Goal: Answer question/provide support

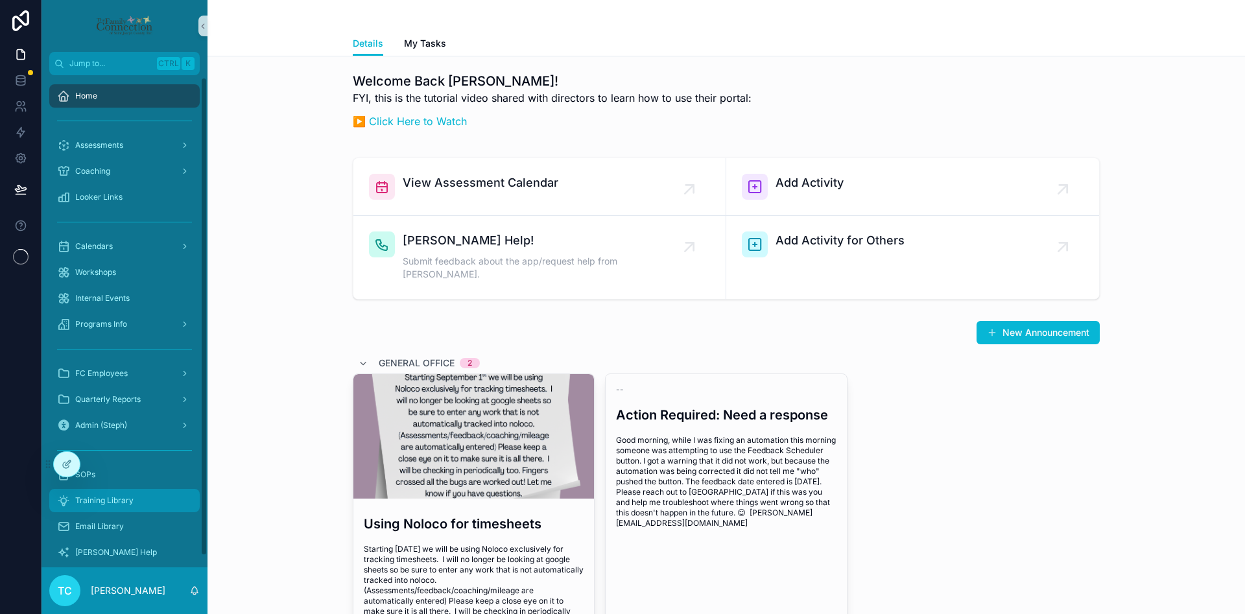
scroll to position [14, 0]
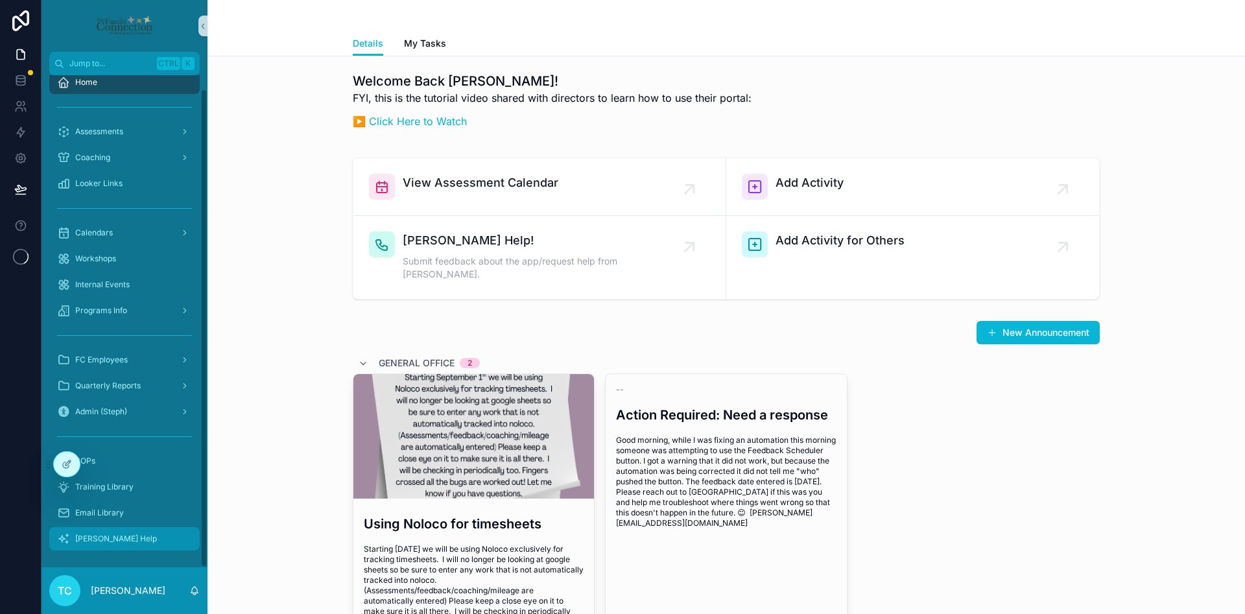
click at [131, 548] on div "[PERSON_NAME] Help" at bounding box center [124, 539] width 135 height 21
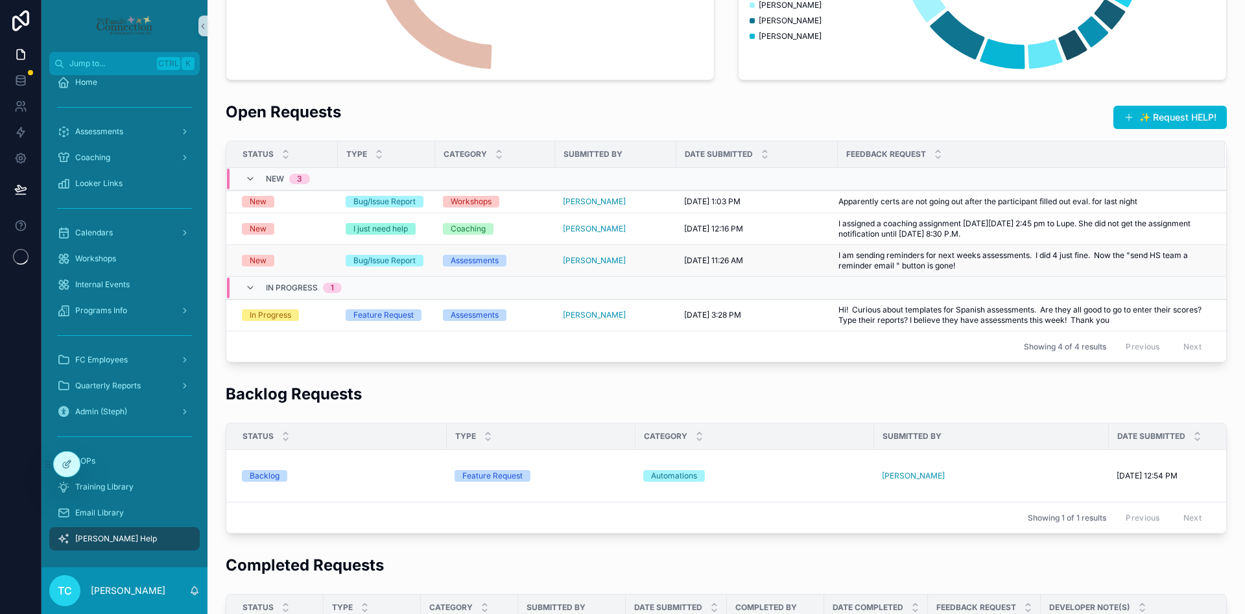
scroll to position [389, 0]
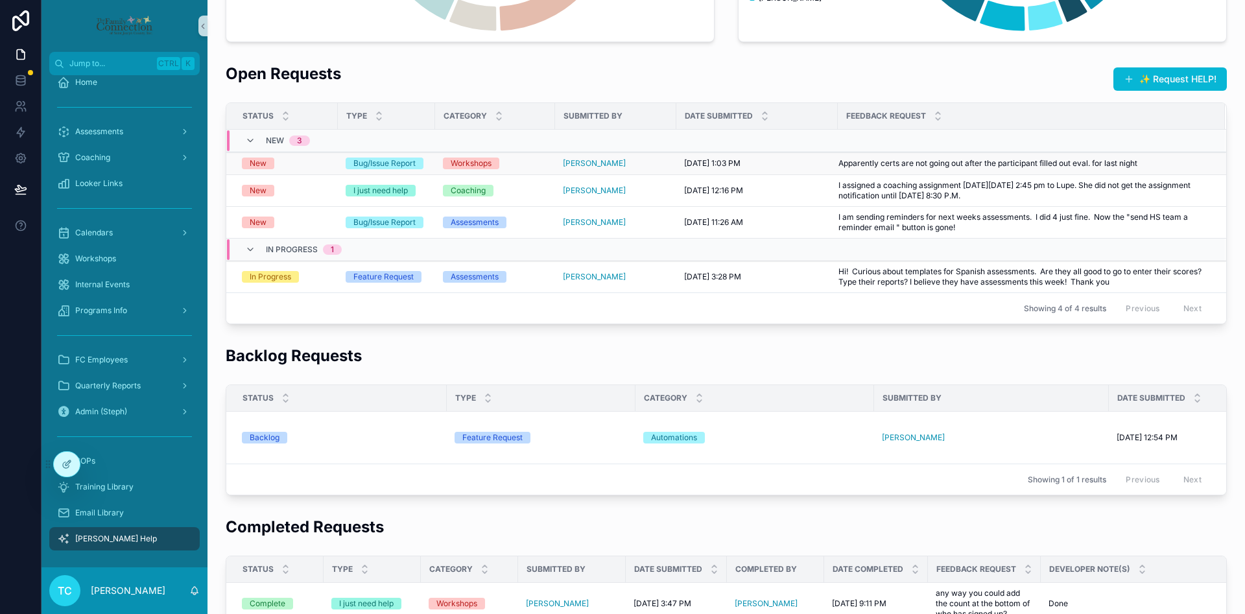
click at [300, 163] on div "New" at bounding box center [286, 164] width 88 height 12
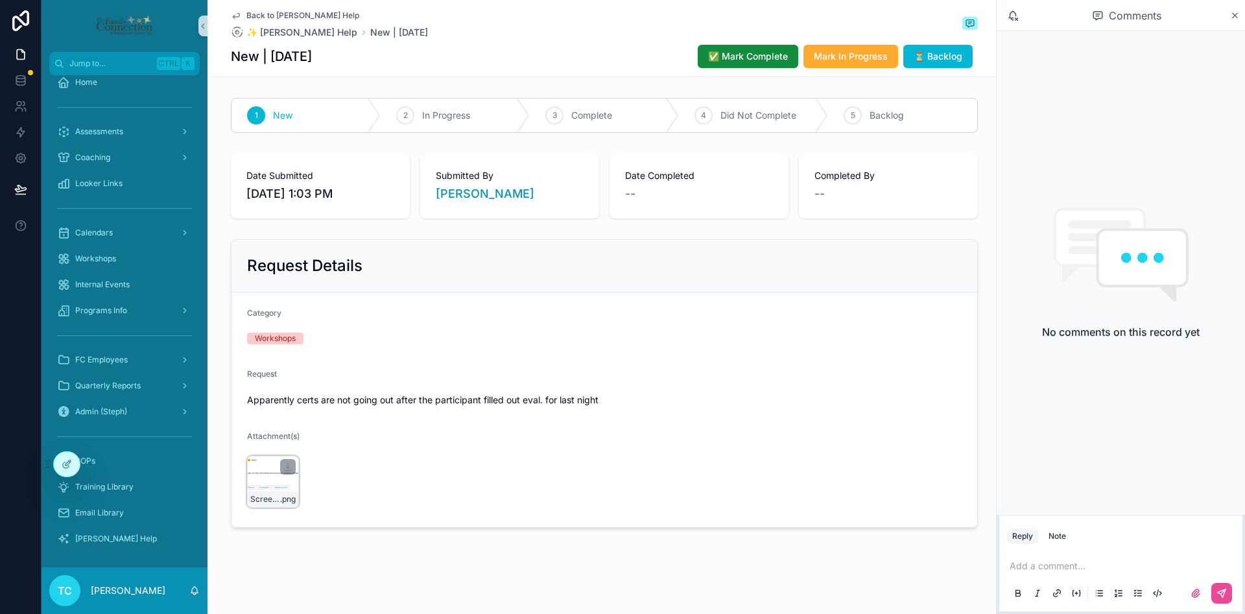
click at [259, 479] on div "Screenshot-2025-10-01-at-1.02.36-PM .png" at bounding box center [273, 482] width 52 height 52
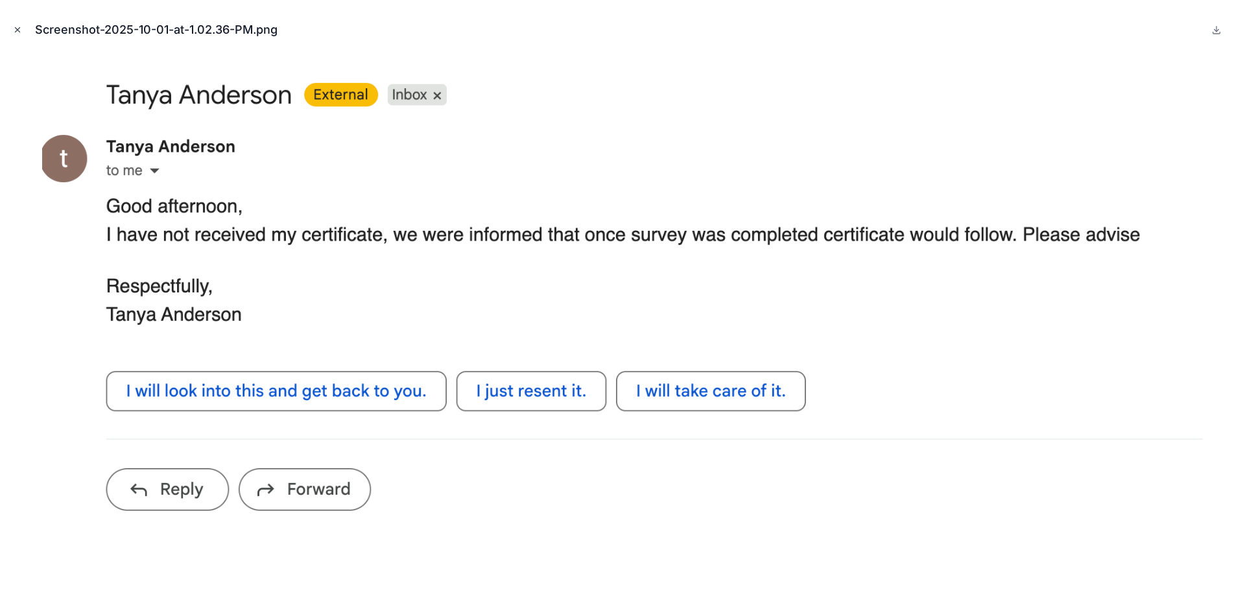
click at [17, 26] on icon "Close modal" at bounding box center [17, 29] width 9 height 9
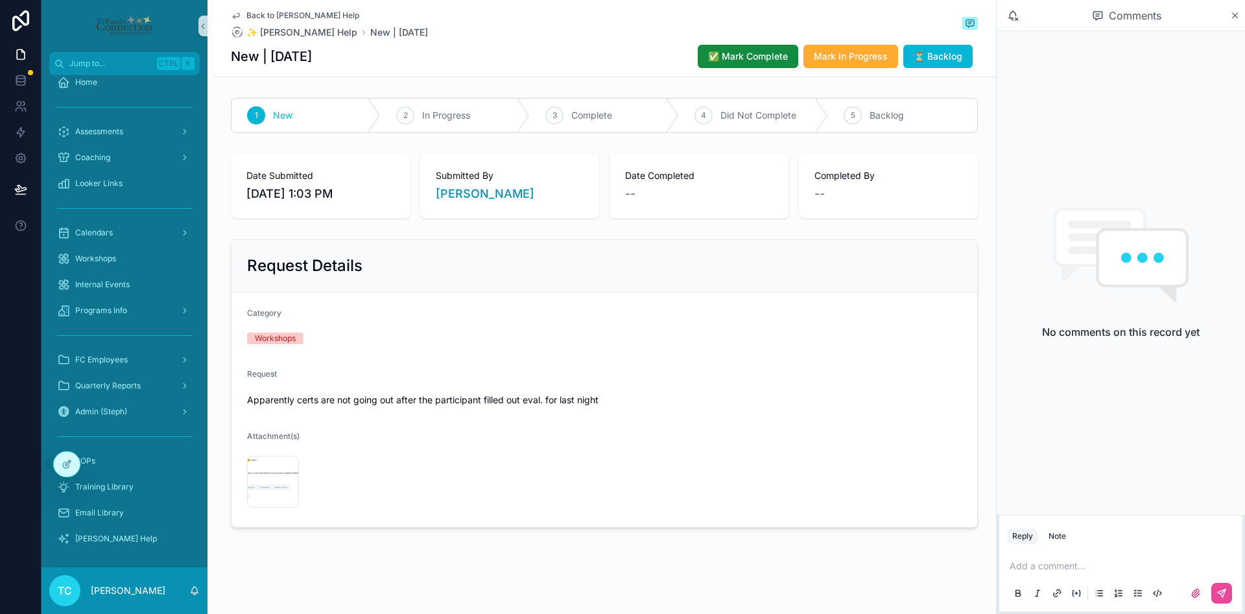
click at [272, 14] on span "Back to [PERSON_NAME] Help" at bounding box center [303, 15] width 113 height 10
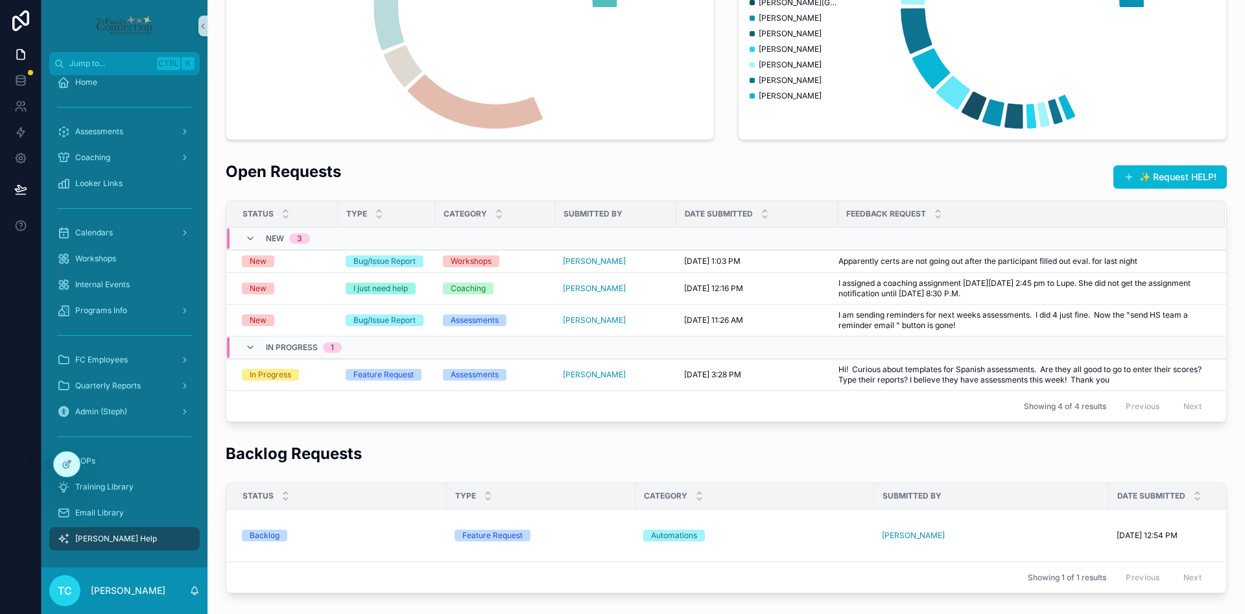
scroll to position [292, 0]
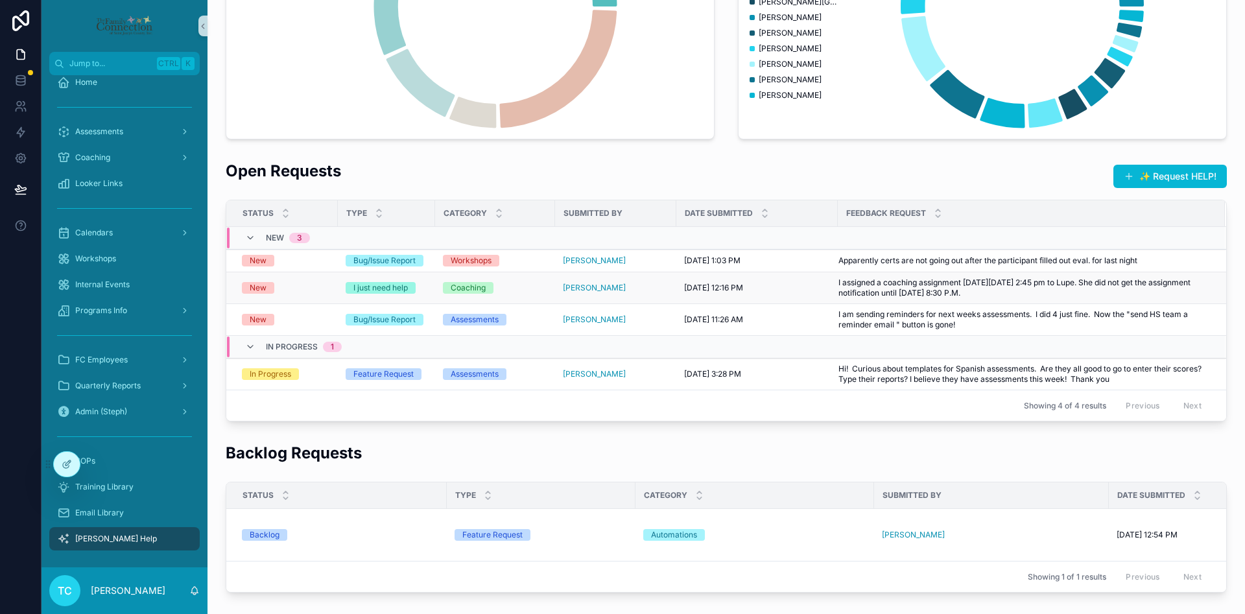
click at [303, 293] on div "New" at bounding box center [286, 288] width 88 height 12
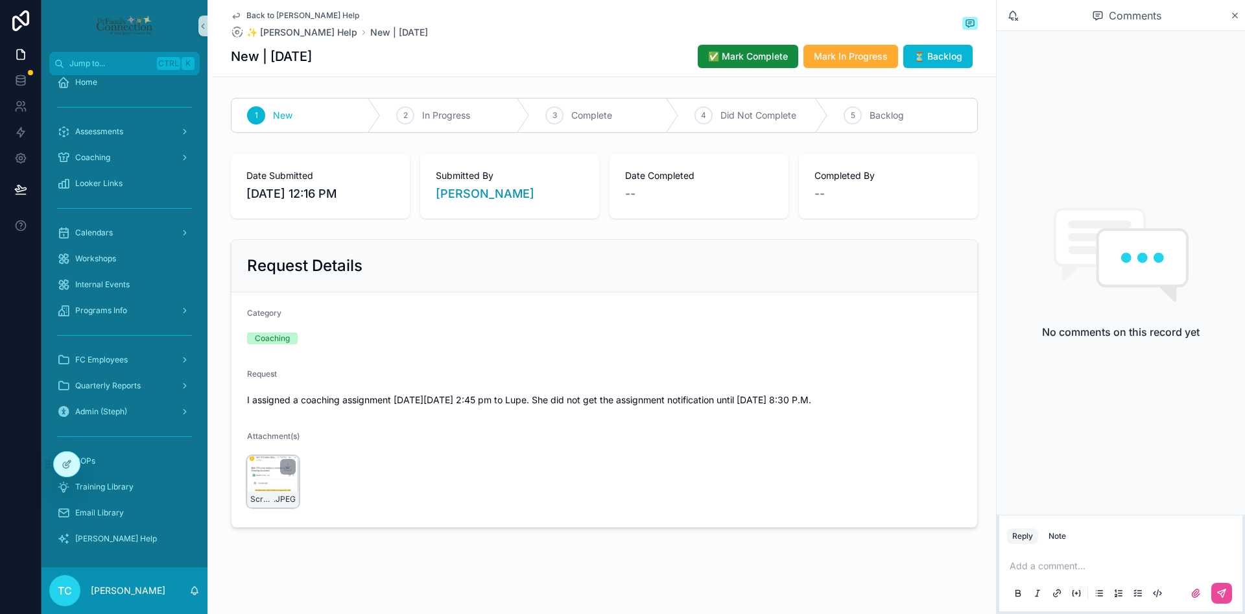
click at [254, 477] on div "Screenshot-2025-09-30-at-8.49.30-PM .JPEG" at bounding box center [273, 482] width 52 height 52
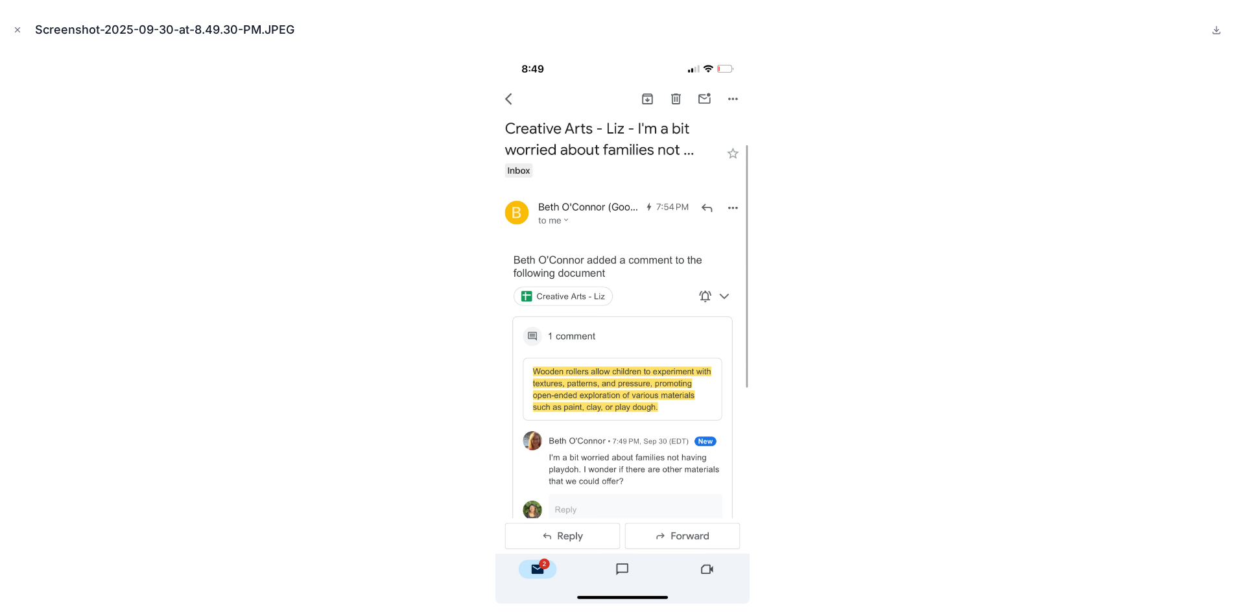
click at [815, 483] on div at bounding box center [622, 328] width 1225 height 549
click at [16, 33] on icon "Close modal" at bounding box center [17, 29] width 9 height 9
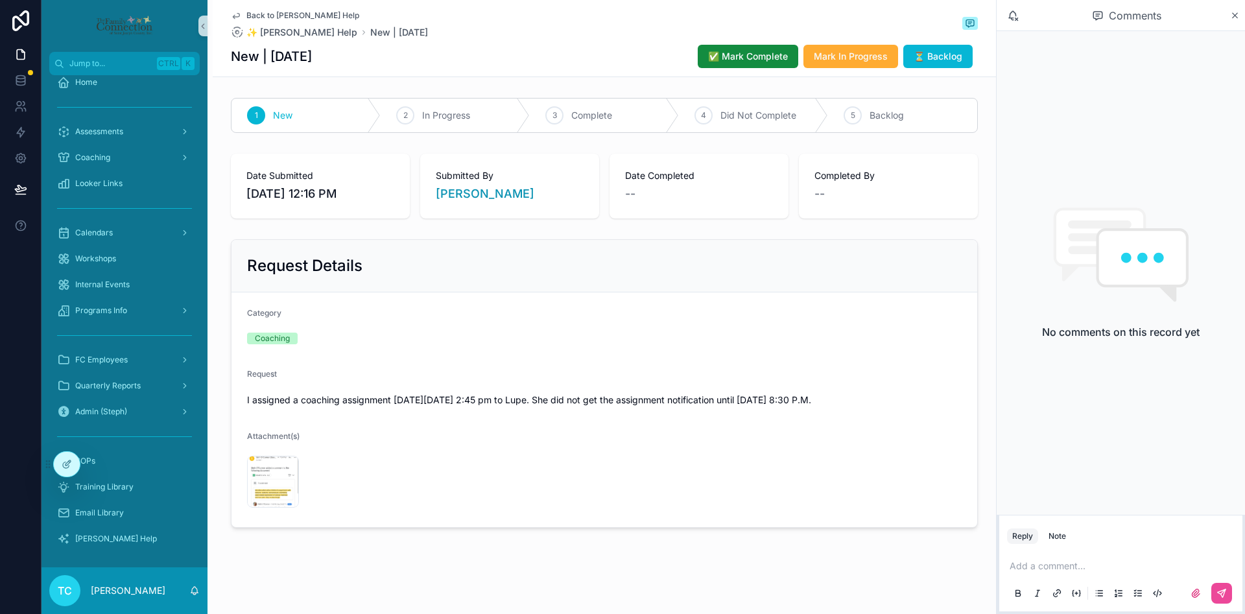
click at [287, 6] on div "Back to [PERSON_NAME] Help ✨ [PERSON_NAME] Help New | [DATE] New | [DATE] ✅ Mar…" at bounding box center [604, 38] width 747 height 77
click at [285, 16] on span "Back to [PERSON_NAME] Help" at bounding box center [303, 15] width 113 height 10
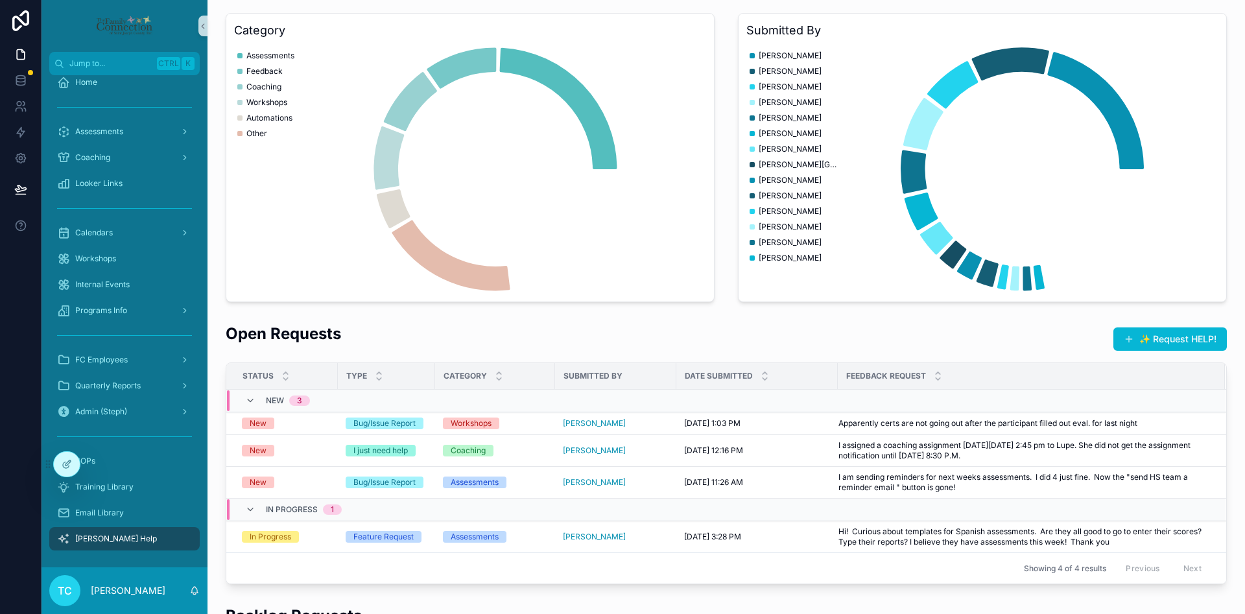
scroll to position [195, 0]
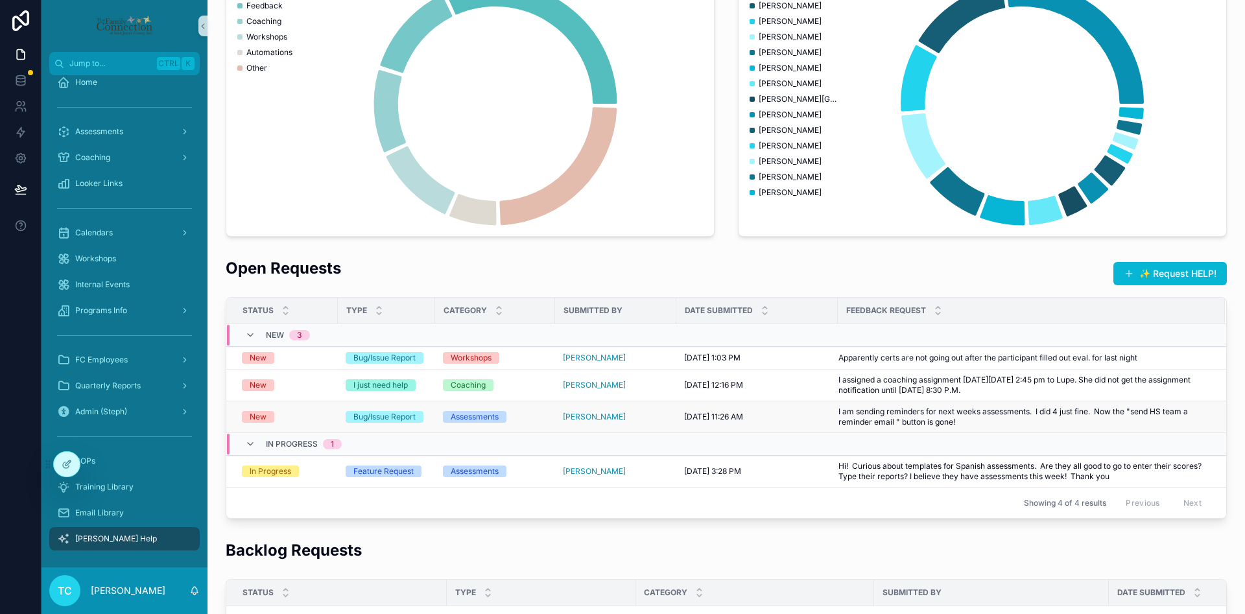
click at [313, 420] on div "New" at bounding box center [286, 417] width 88 height 12
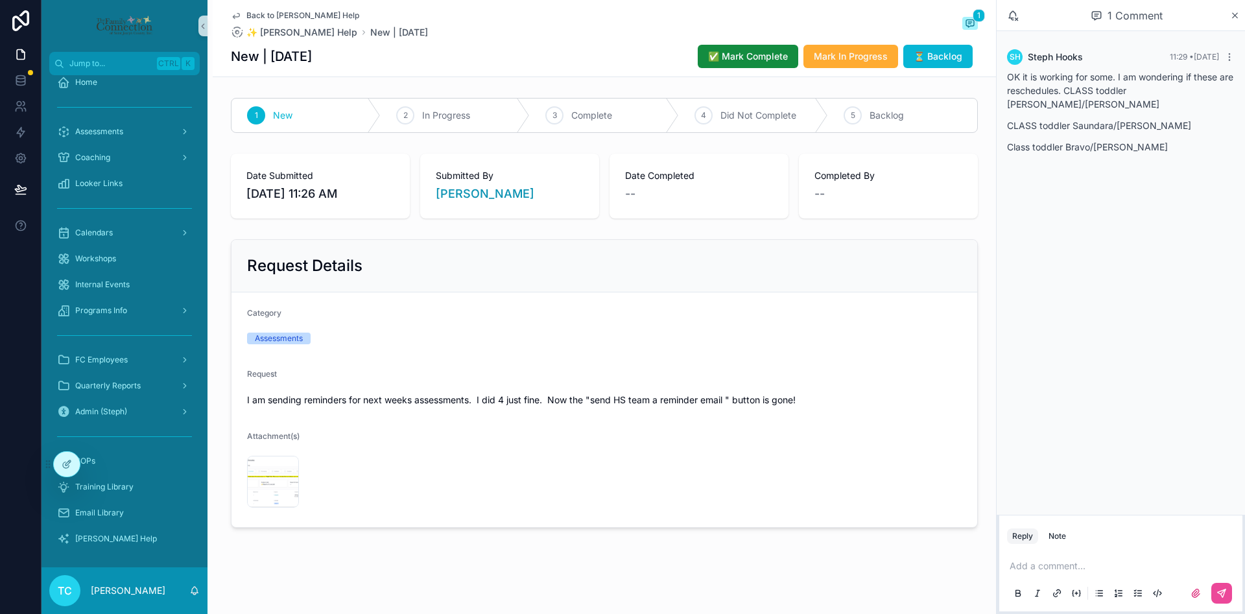
click at [1109, 570] on p "scrollable content" at bounding box center [1124, 566] width 228 height 13
click at [1221, 597] on icon "scrollable content" at bounding box center [1222, 593] width 10 height 10
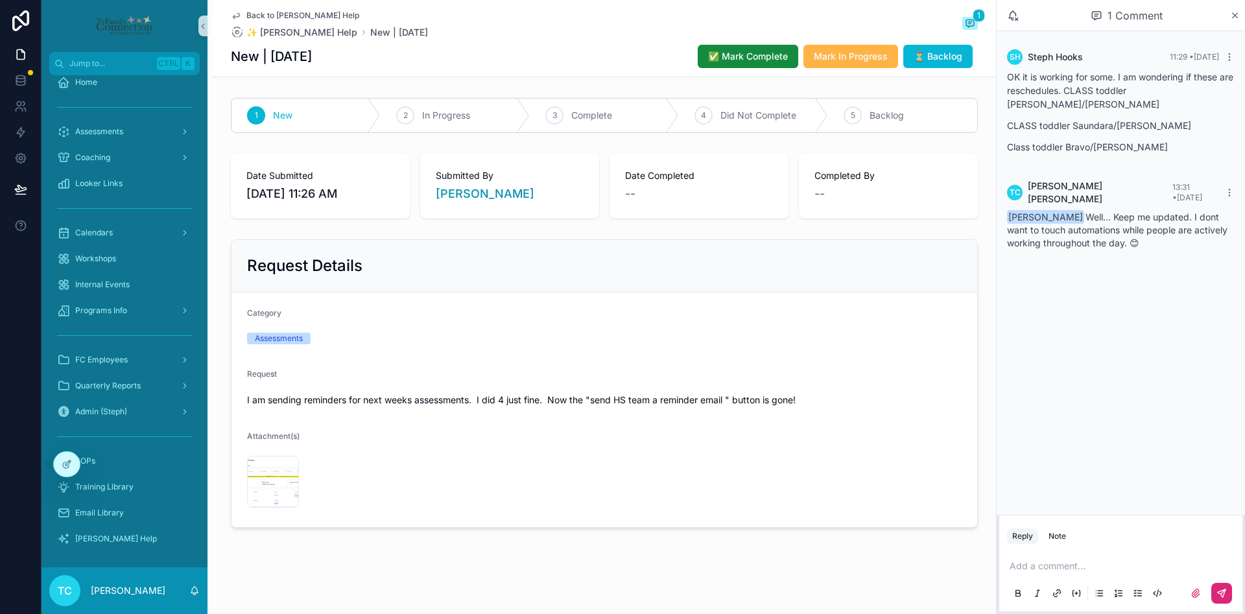
click at [819, 60] on span "Mark In Progress" at bounding box center [851, 56] width 74 height 13
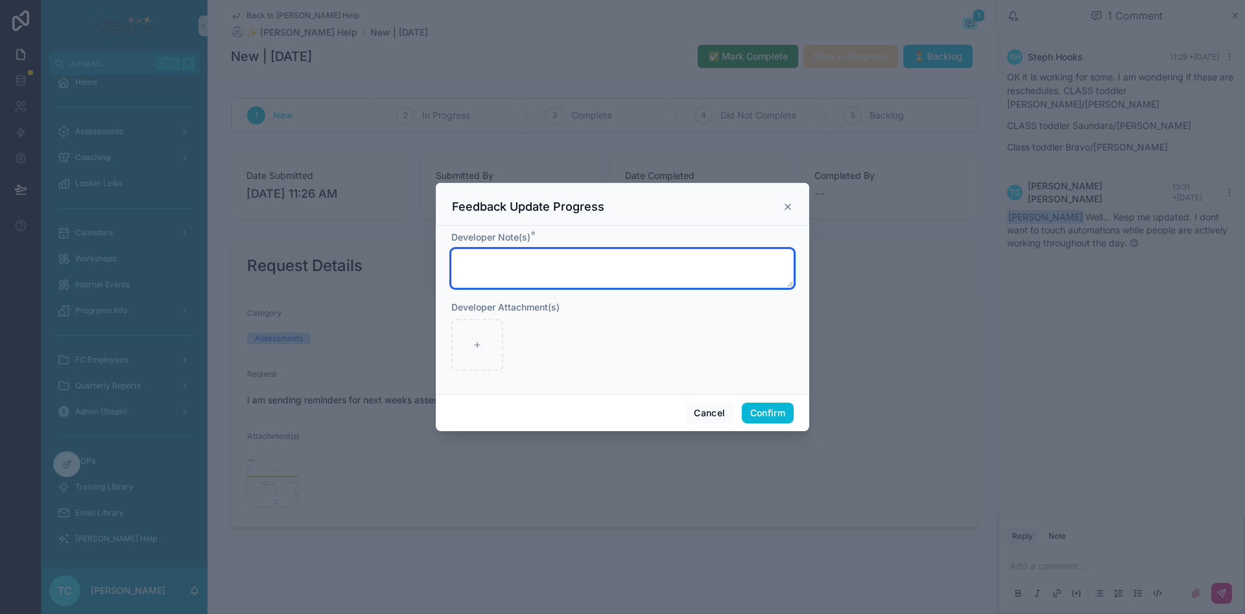
click at [731, 269] on textarea at bounding box center [622, 268] width 343 height 39
type textarea "**********"
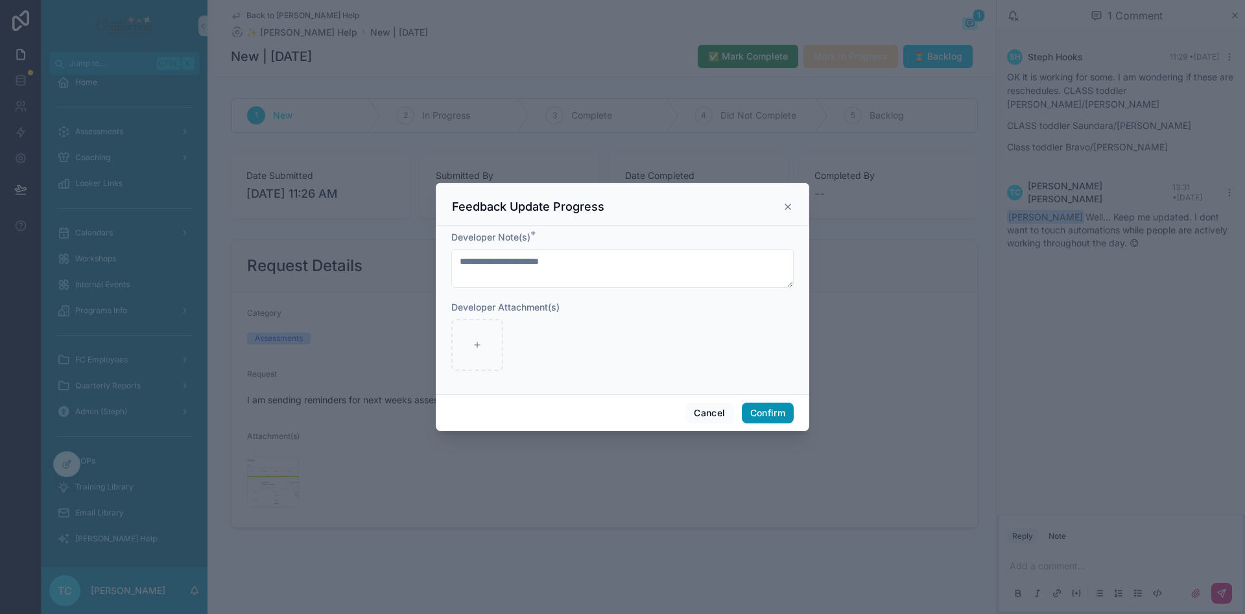
click at [778, 407] on button "Confirm" at bounding box center [768, 413] width 52 height 21
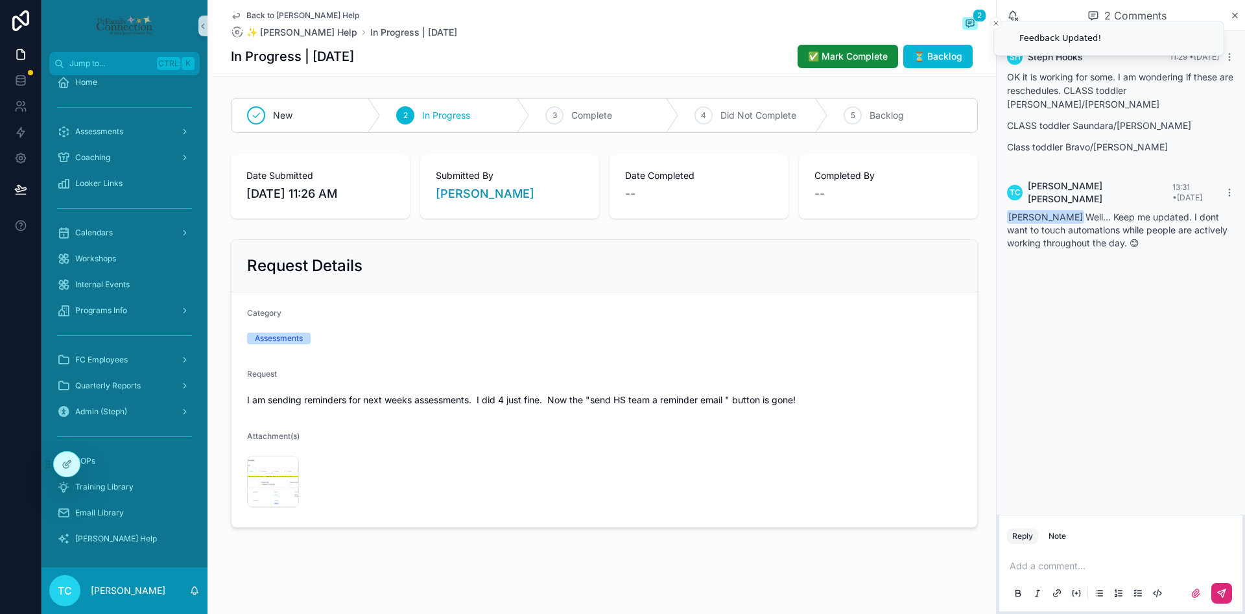
click at [266, 10] on span "Back to [PERSON_NAME] Help" at bounding box center [303, 15] width 113 height 10
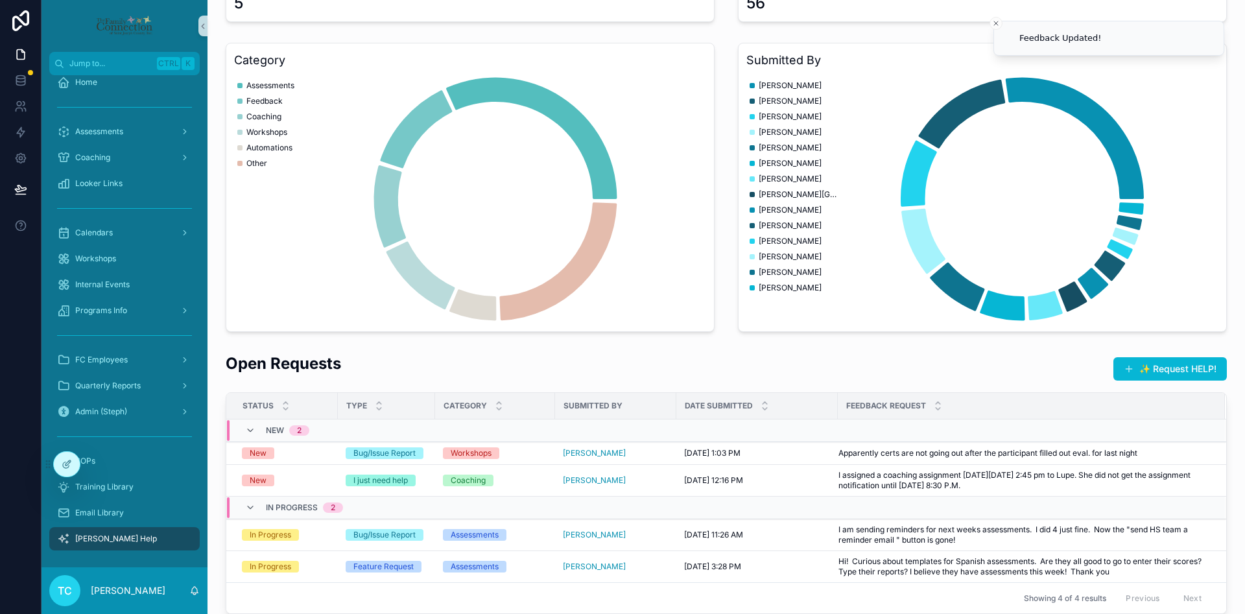
scroll to position [195, 0]
